Goal: Check status: Check status

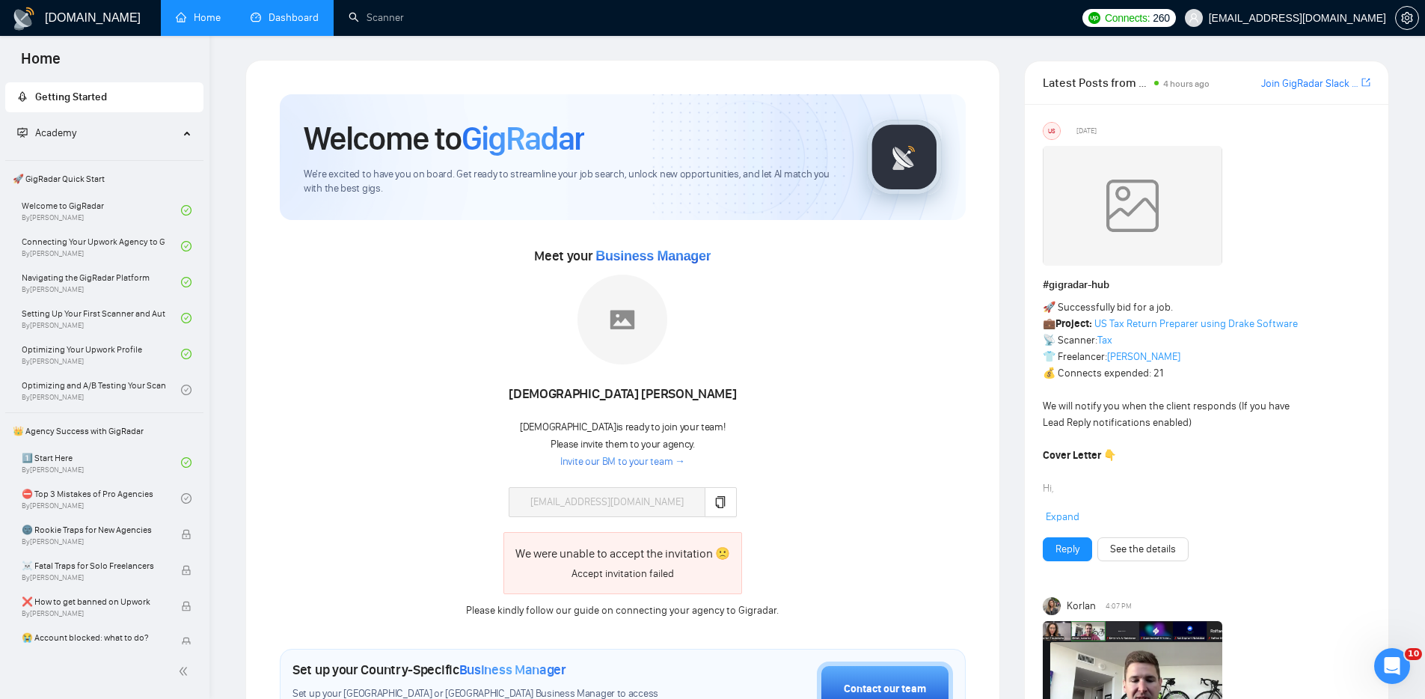
click at [282, 16] on link "Dashboard" at bounding box center [285, 17] width 68 height 13
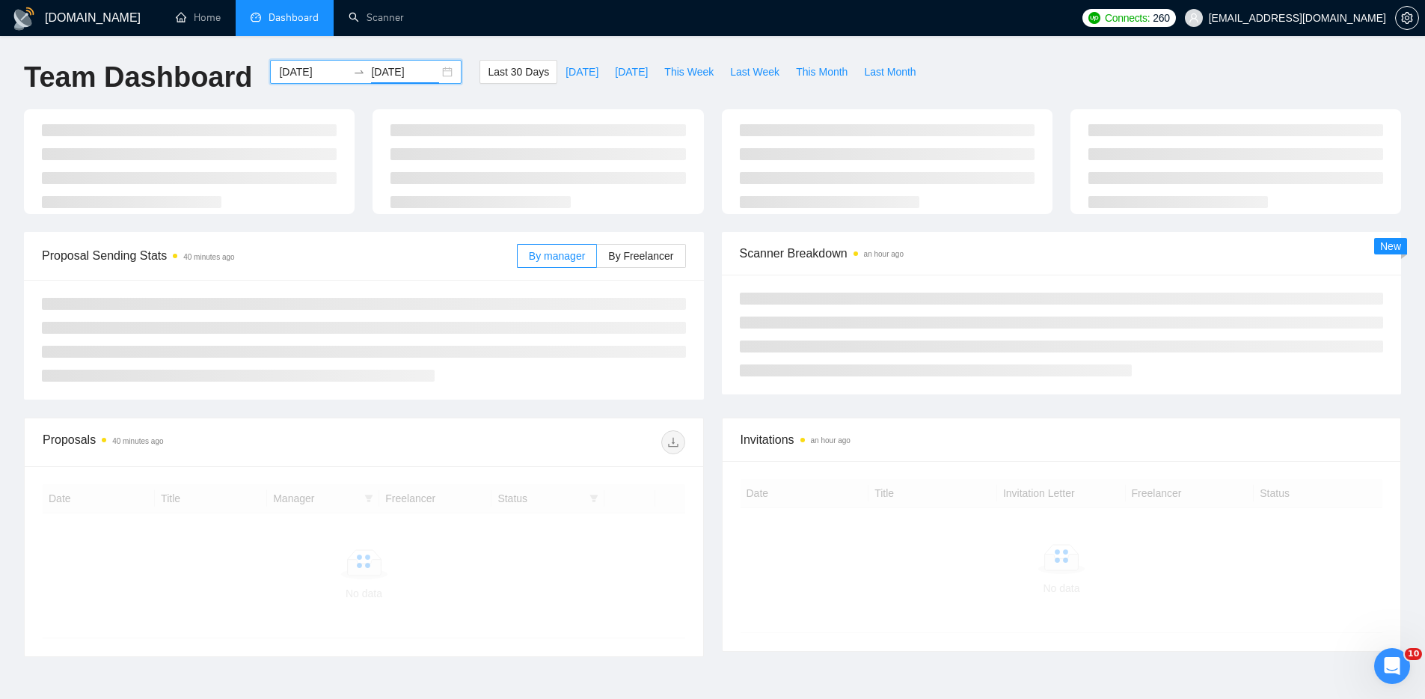
click at [371, 72] on input "[DATE]" at bounding box center [405, 72] width 68 height 16
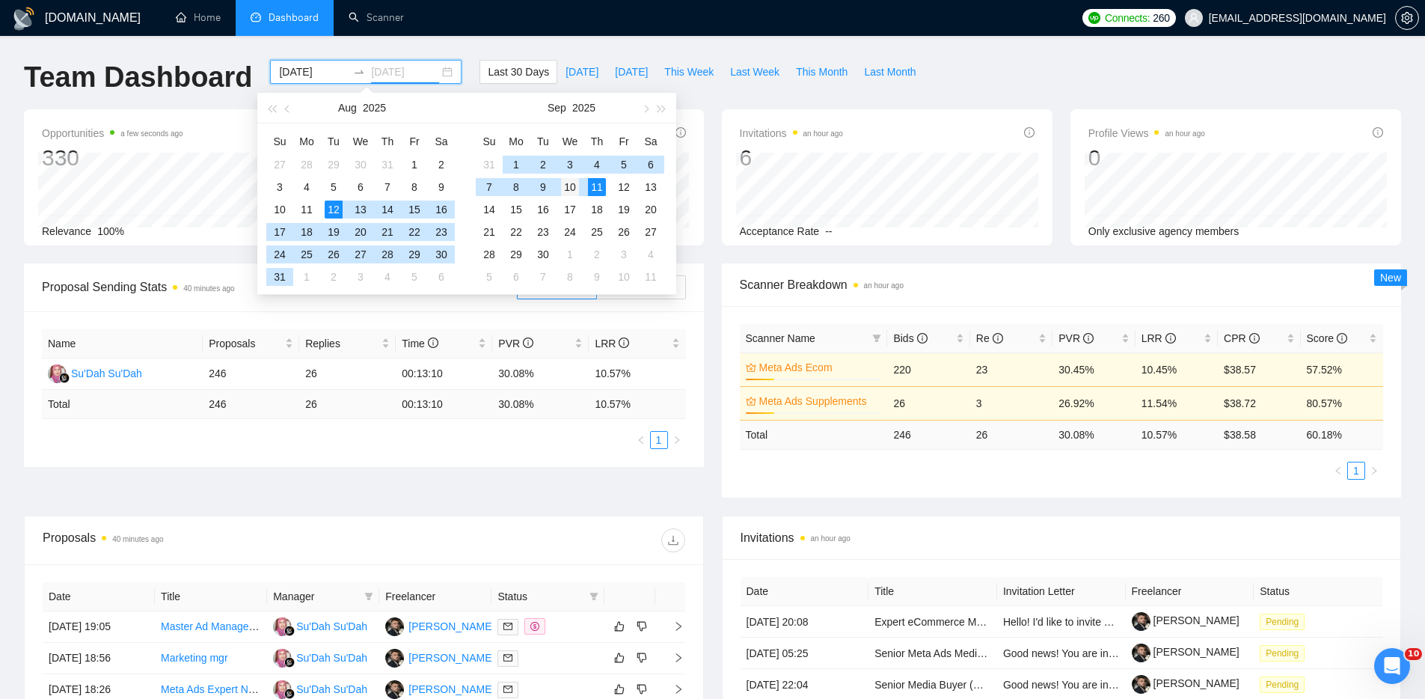
type input "[DATE]"
click at [577, 183] on div "10" at bounding box center [570, 187] width 18 height 18
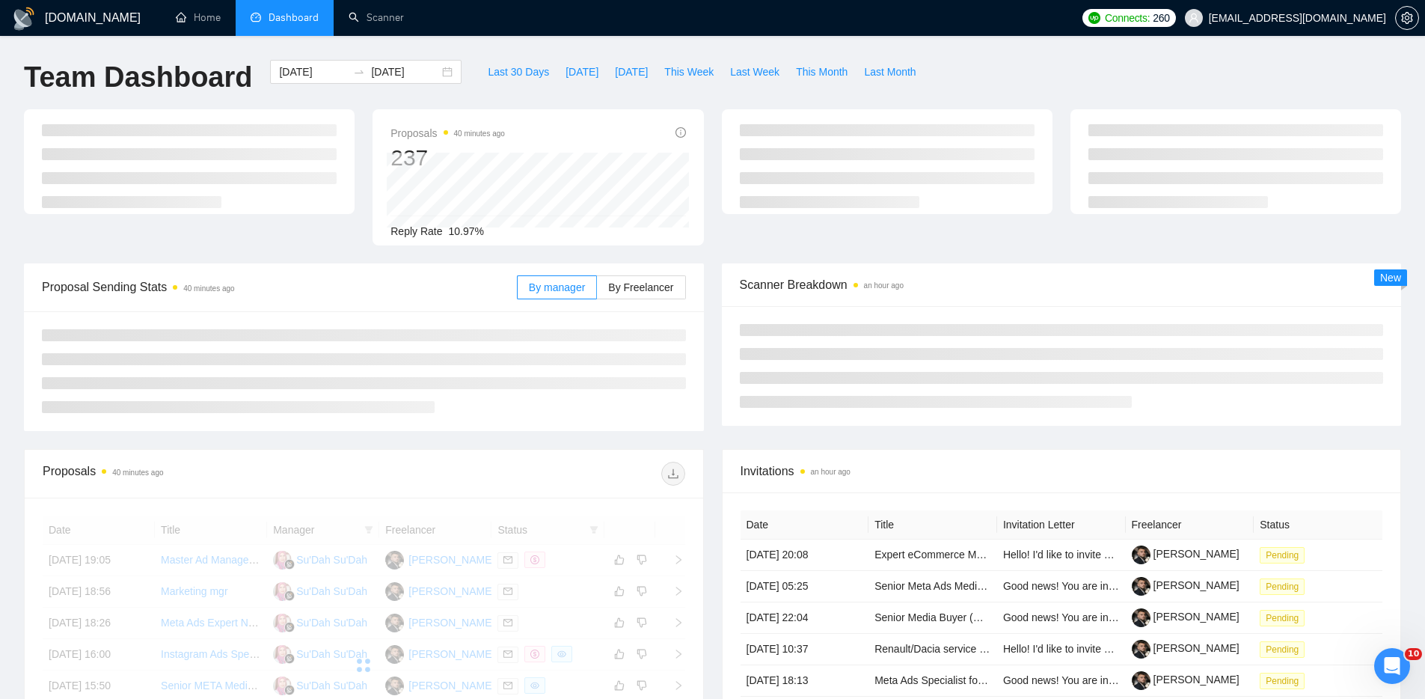
click at [1055, 88] on div "Team Dashboard [DATE] [DATE] Last 30 Days [DATE] [DATE] This Week Last Week Thi…" at bounding box center [712, 84] width 1395 height 49
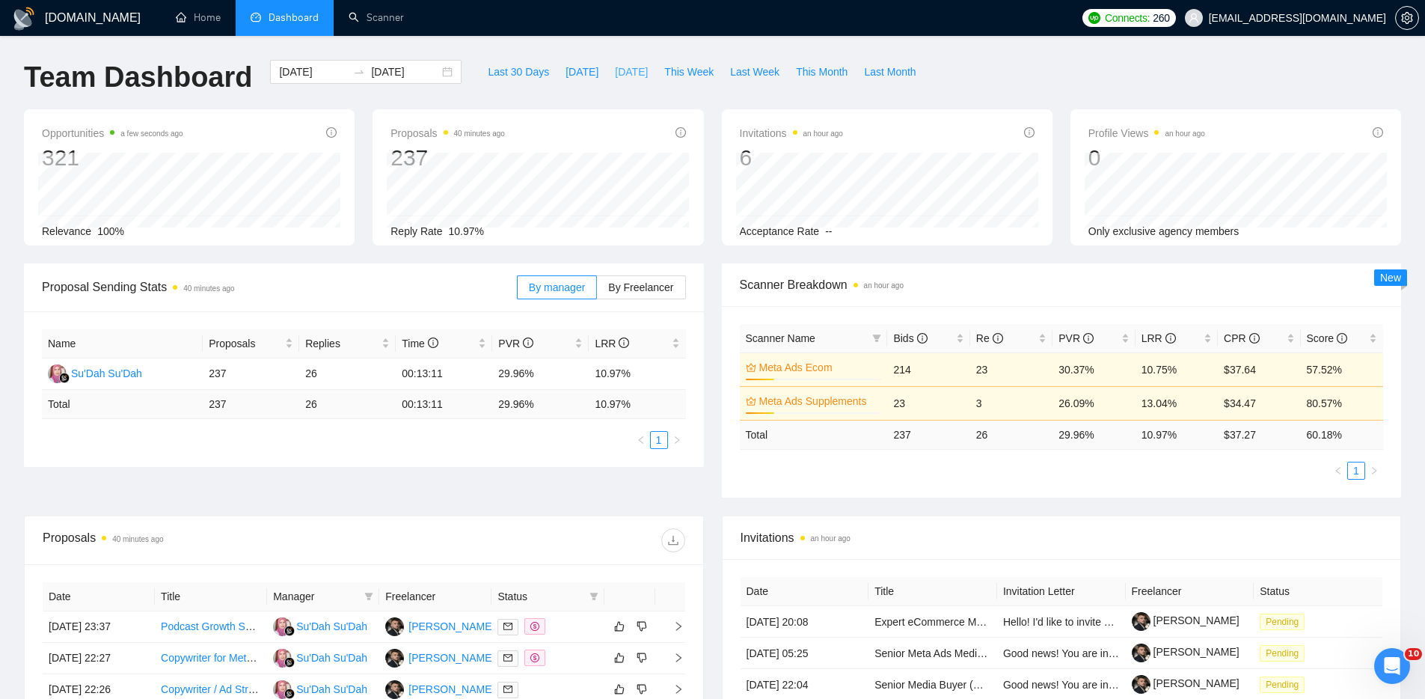
click at [618, 70] on span "[DATE]" at bounding box center [631, 72] width 33 height 16
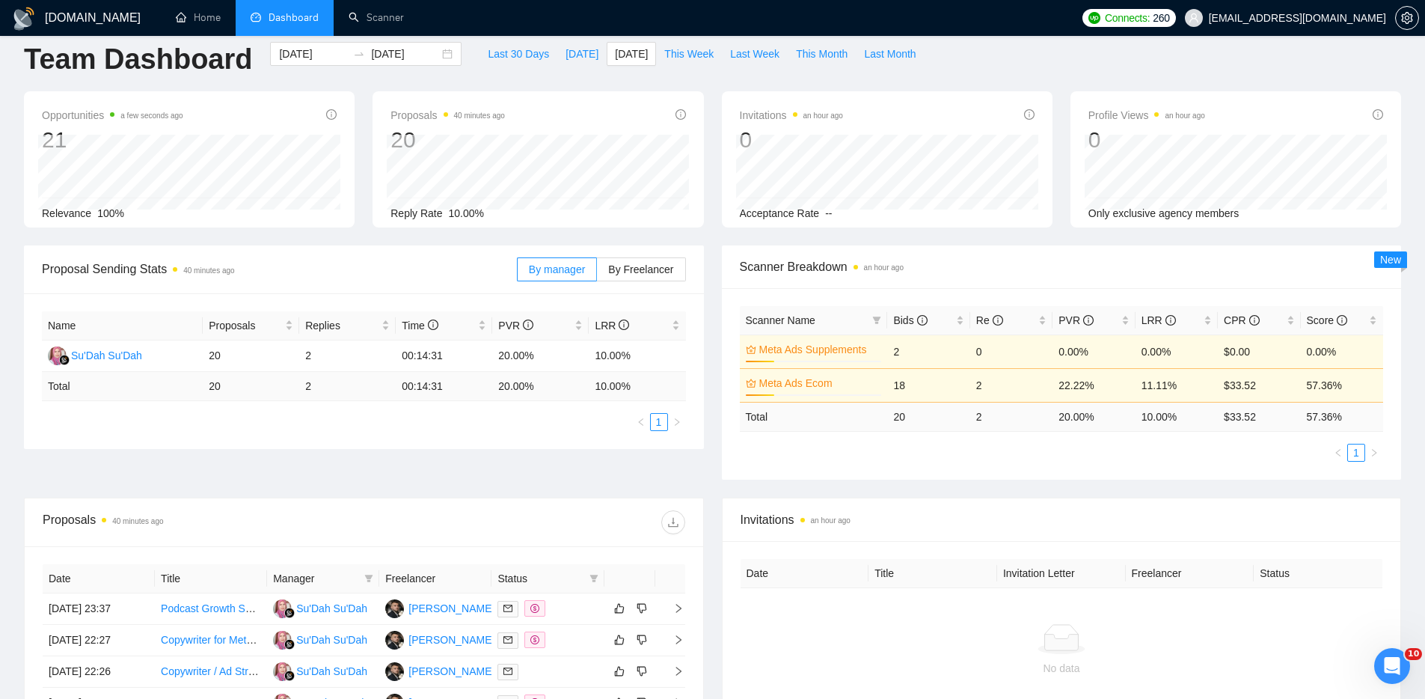
scroll to position [13, 0]
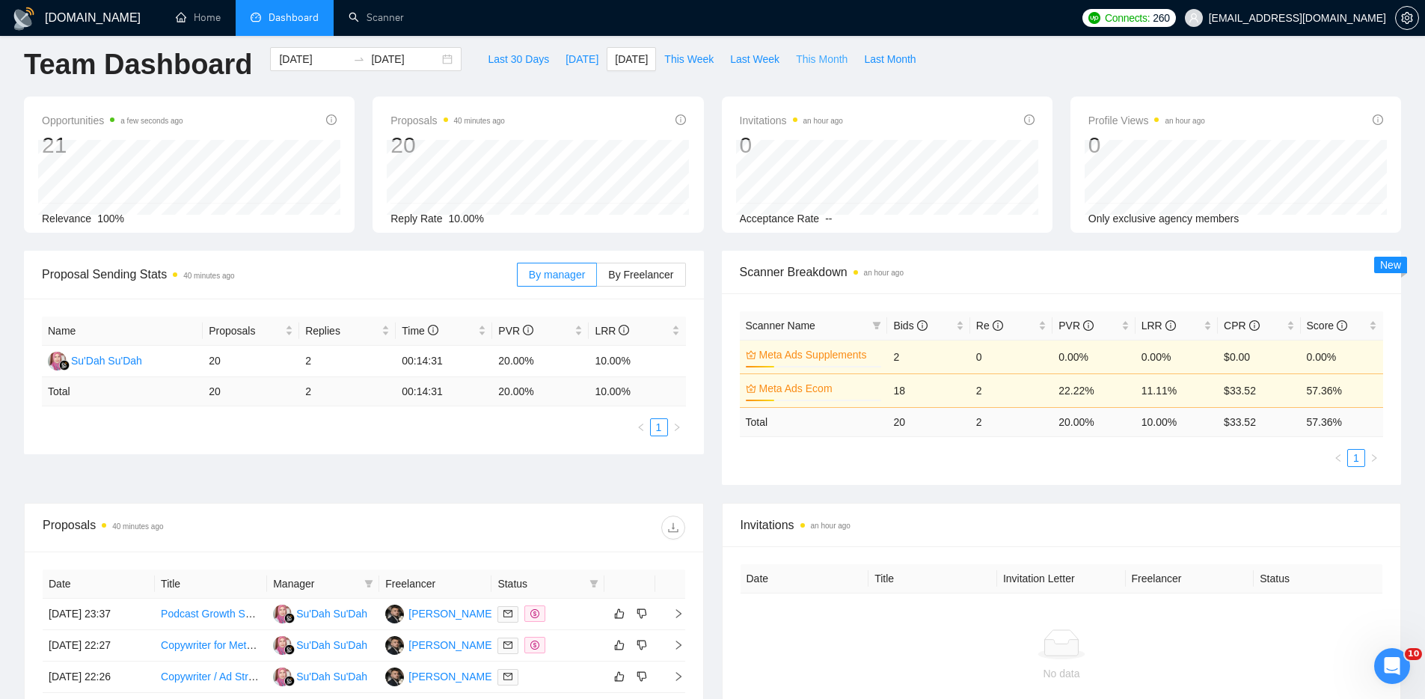
click at [837, 64] on span "This Month" at bounding box center [822, 59] width 52 height 16
type input "[DATE]"
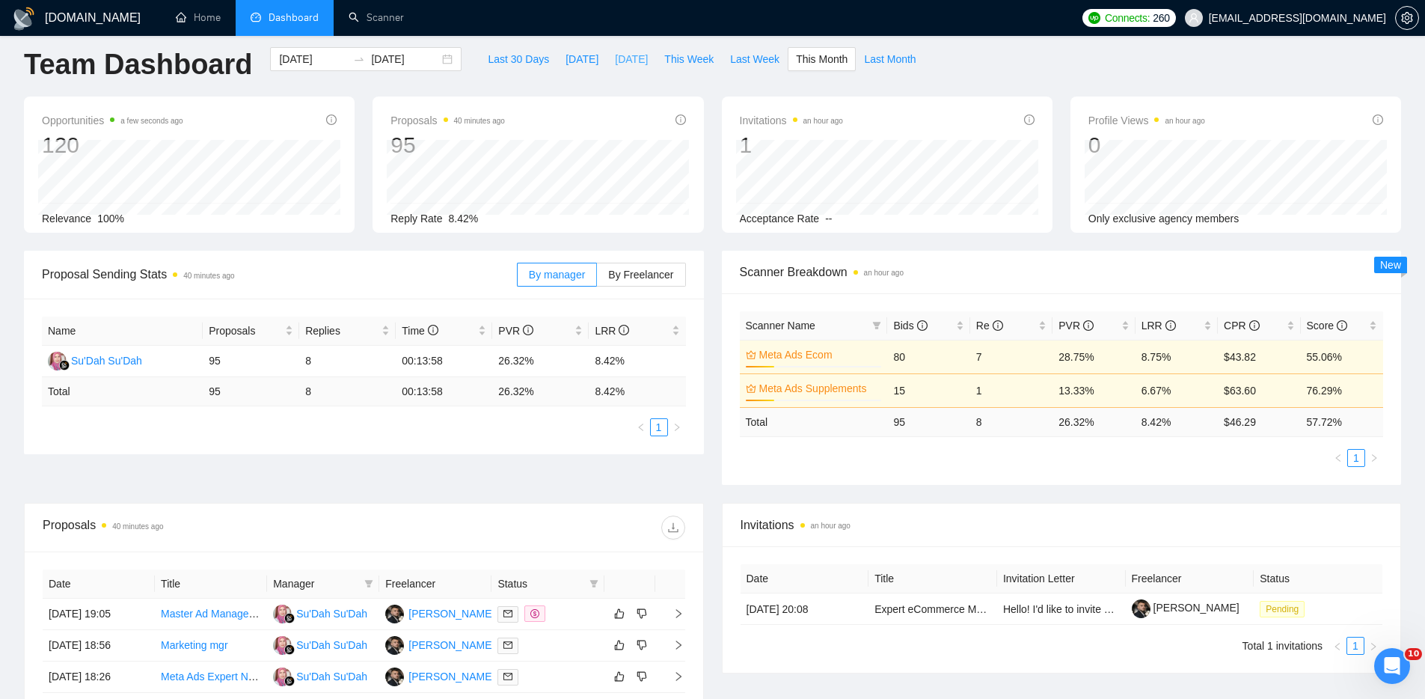
click at [615, 59] on span "[DATE]" at bounding box center [631, 59] width 33 height 16
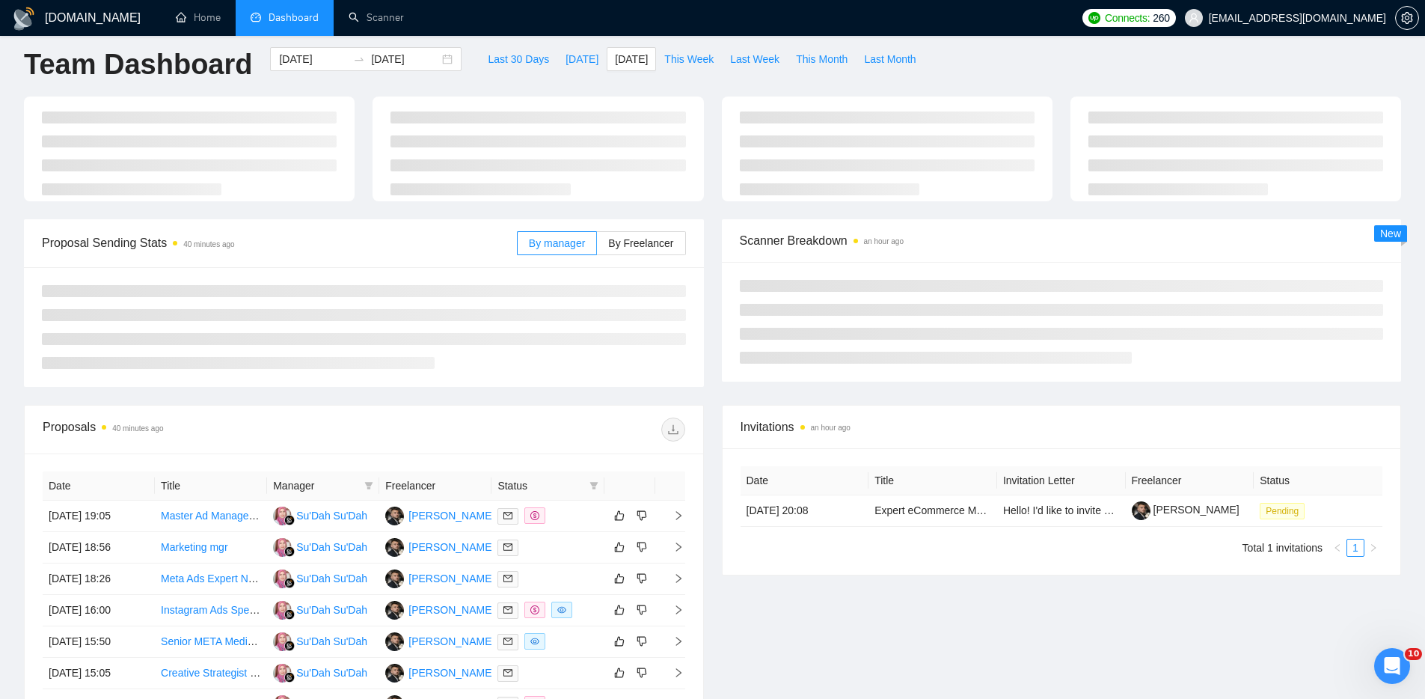
type input "[DATE]"
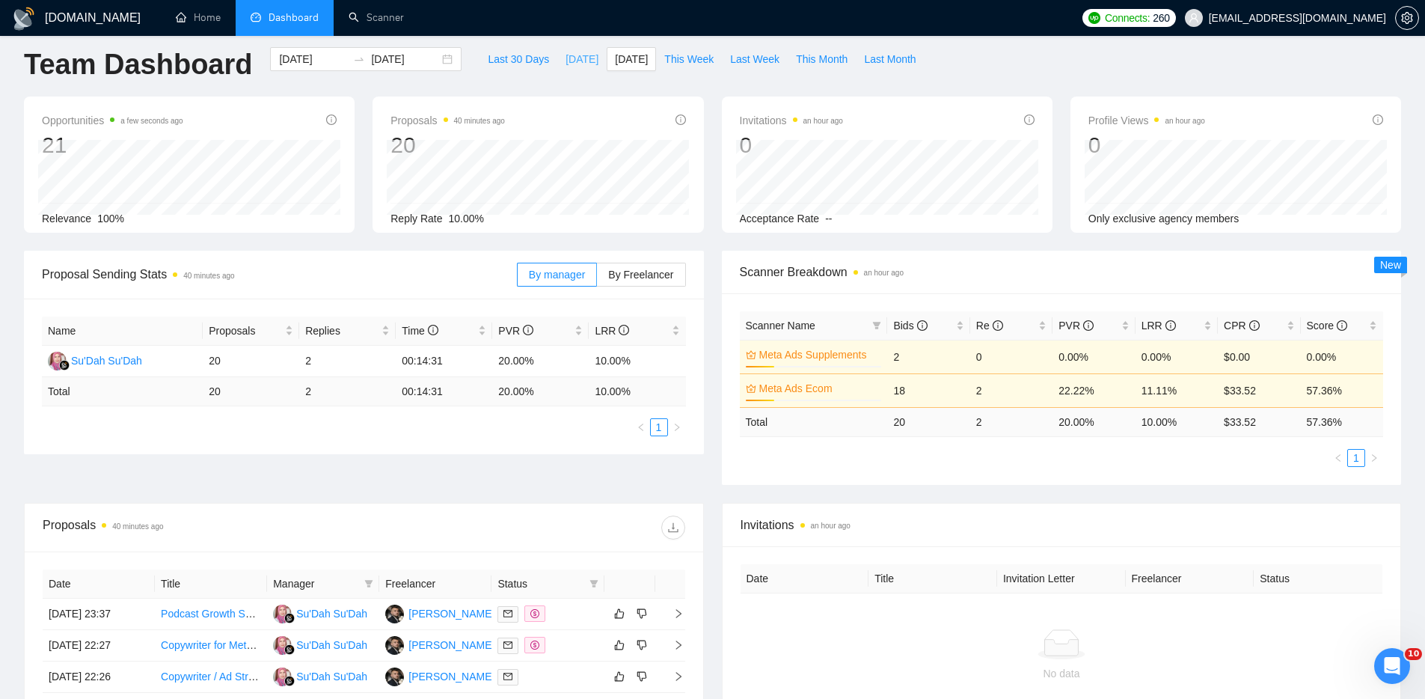
click at [568, 55] on span "[DATE]" at bounding box center [582, 59] width 33 height 16
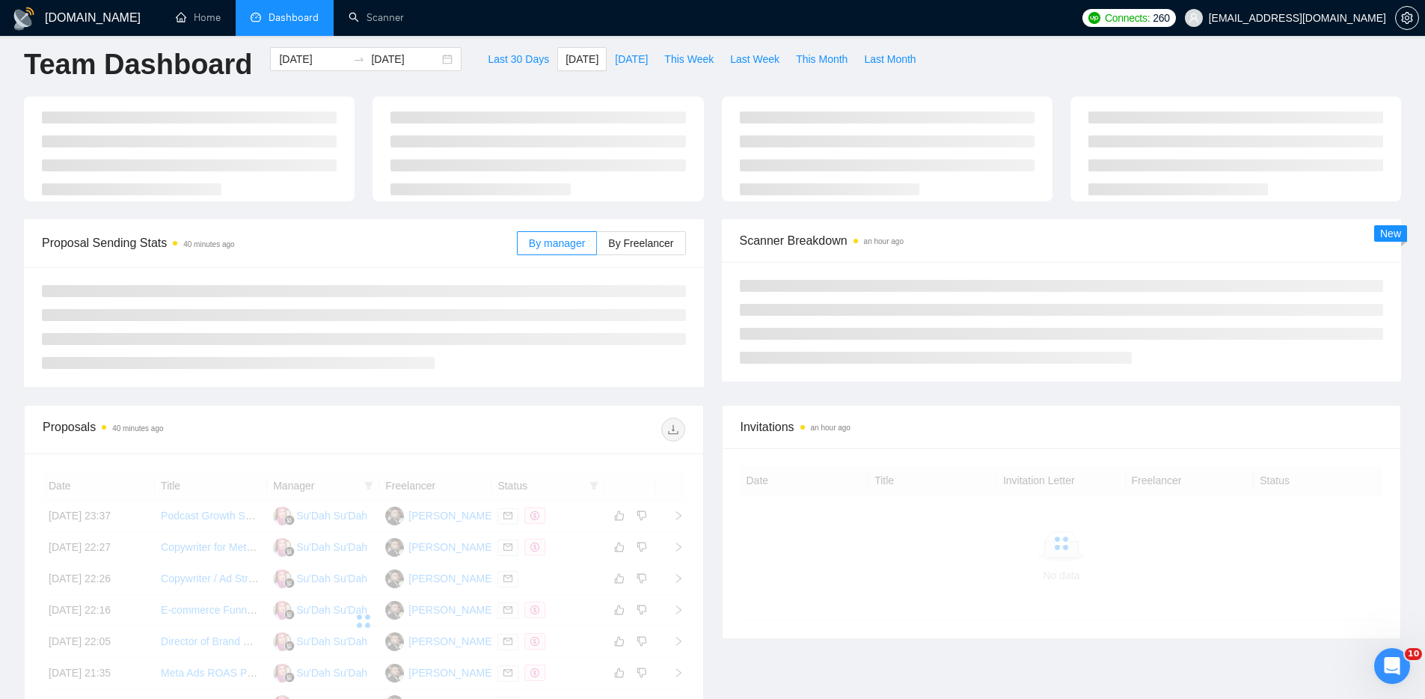
type input "[DATE]"
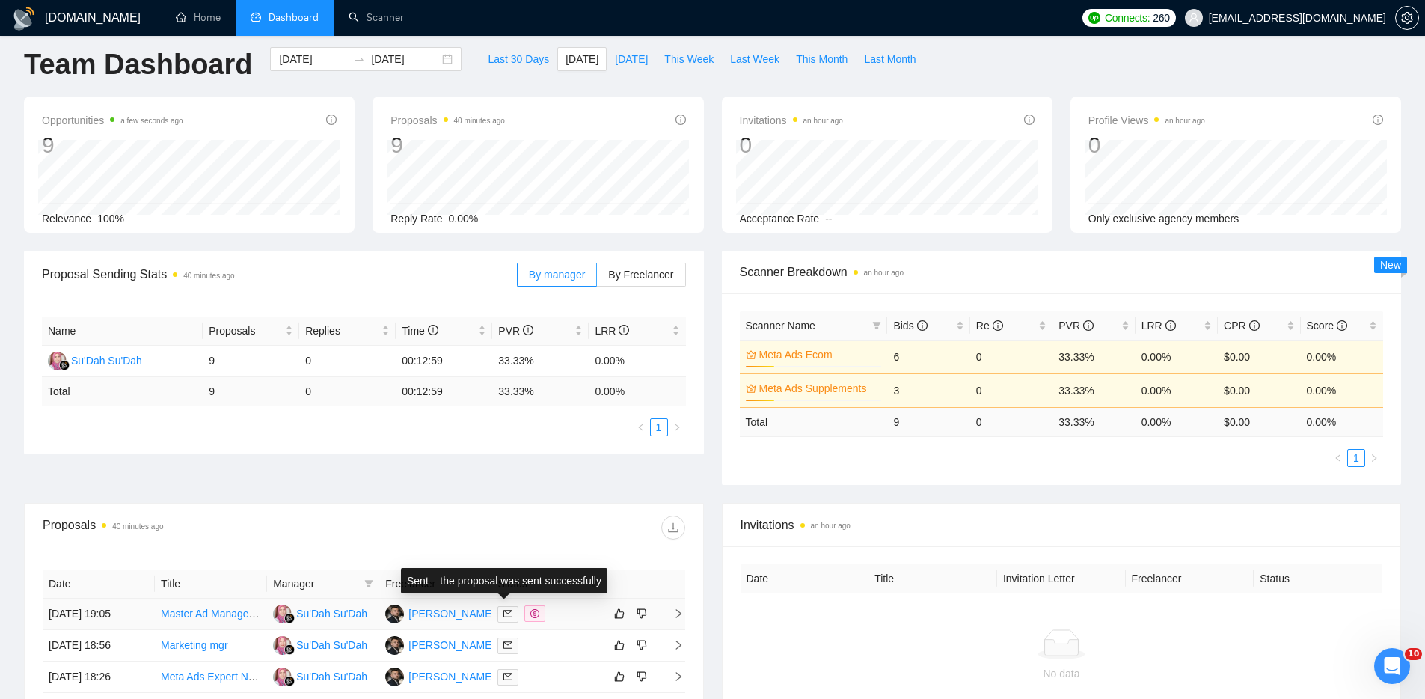
scroll to position [377, 0]
